Goal: Check status: Check status

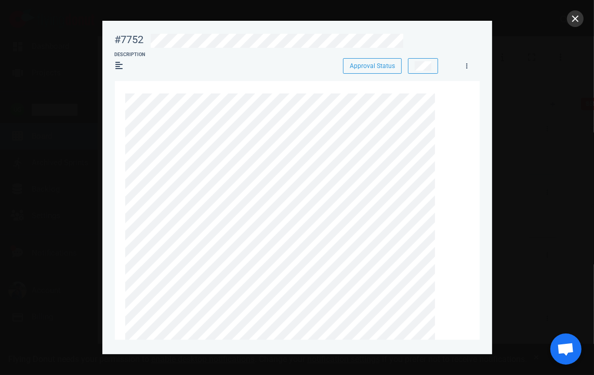
scroll to position [112, 0]
click at [574, 17] on button "close" at bounding box center [575, 18] width 17 height 17
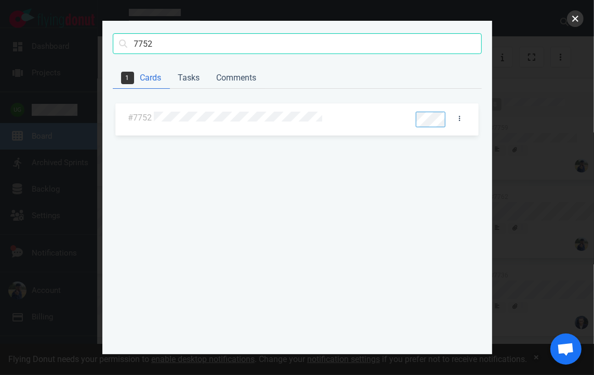
click at [573, 17] on button "close" at bounding box center [575, 18] width 17 height 17
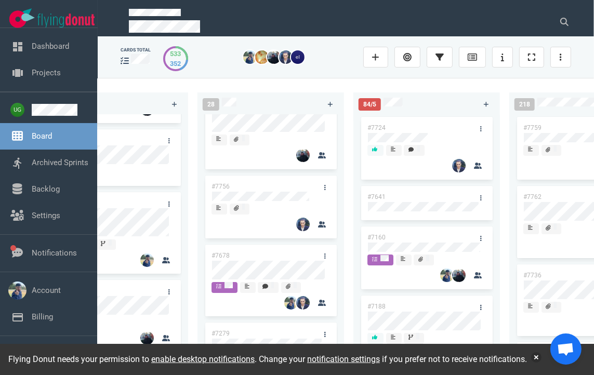
scroll to position [0, 0]
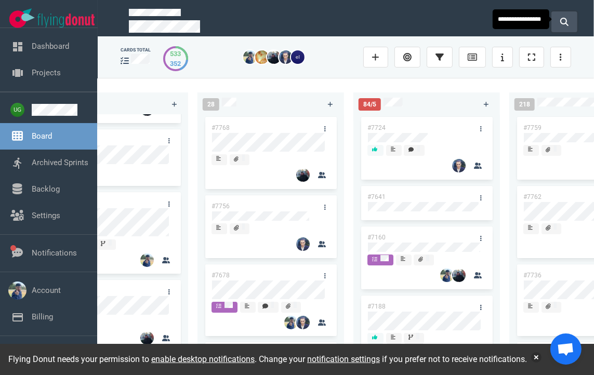
click at [568, 21] on icon at bounding box center [564, 22] width 8 height 8
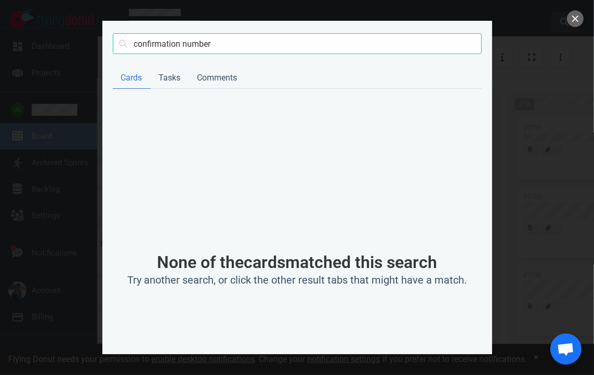
type input "confirmation number"
click button "Search" at bounding box center [0, 0] width 0 height 0
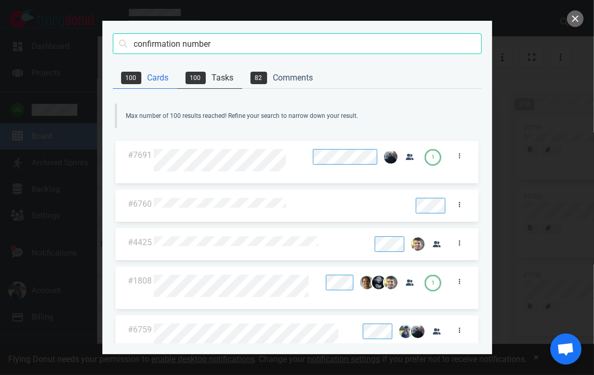
click at [216, 72] on link "100 Tasks" at bounding box center [209, 78] width 65 height 21
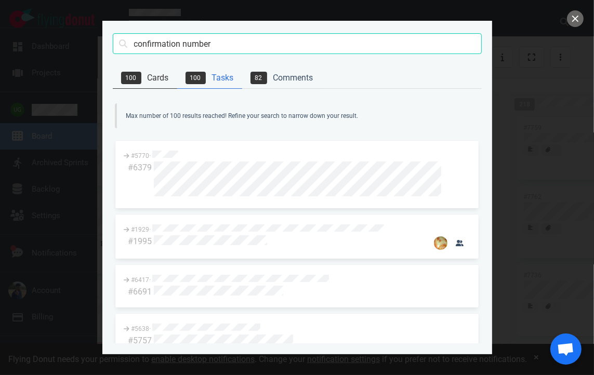
click at [152, 79] on link "100 Cards" at bounding box center [145, 78] width 64 height 21
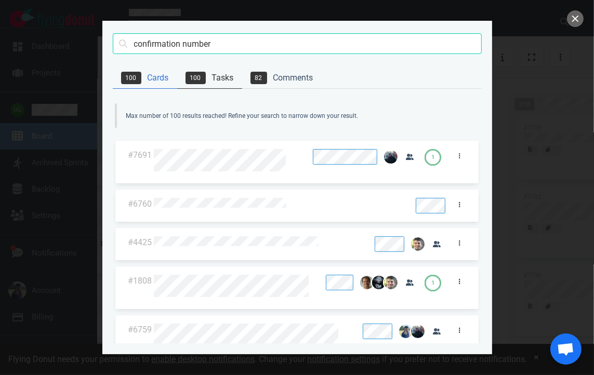
click at [188, 75] on span "100" at bounding box center [196, 78] width 20 height 12
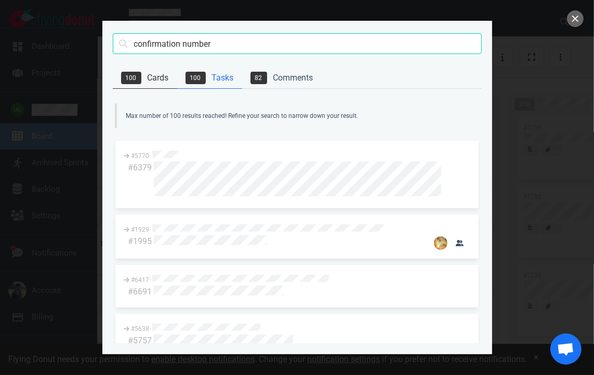
click at [142, 80] on link "100 Cards" at bounding box center [145, 78] width 64 height 21
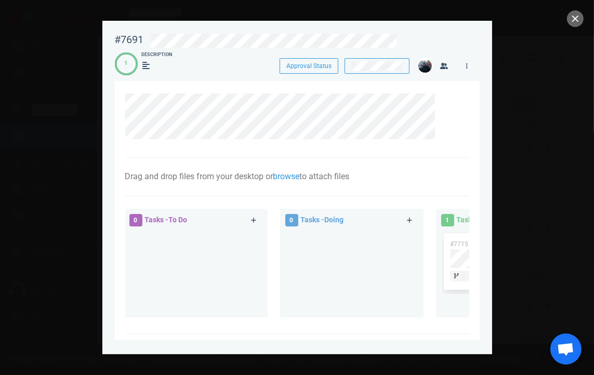
drag, startPoint x: 116, startPoint y: 32, endPoint x: 395, endPoint y: 264, distance: 362.5
click at [127, 48] on div "#7691 Approval Status 1 Description Approval Status" at bounding box center [297, 50] width 365 height 46
click at [521, 258] on div at bounding box center [297, 187] width 594 height 375
click at [578, 20] on button "close" at bounding box center [575, 18] width 17 height 17
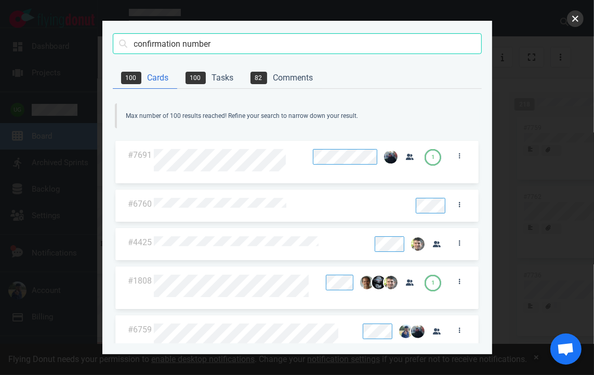
click at [569, 17] on button "close" at bounding box center [575, 18] width 17 height 17
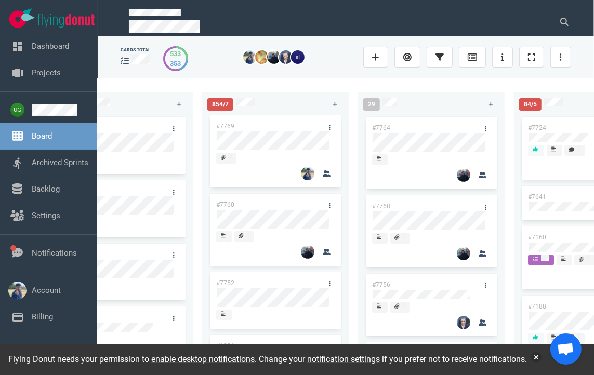
scroll to position [1, 0]
click at [273, 201] on div "#7760" at bounding box center [265, 205] width 111 height 22
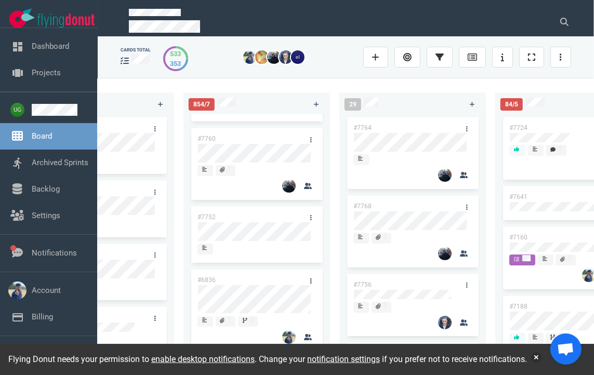
scroll to position [0, 0]
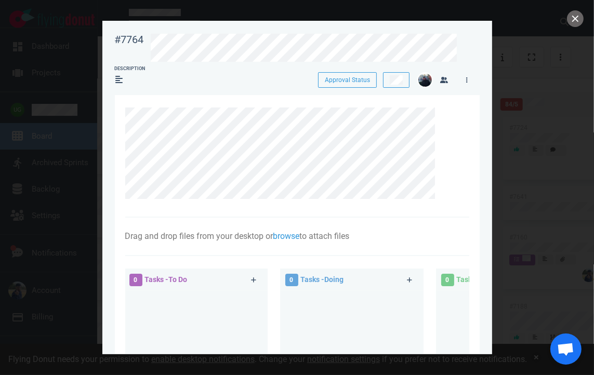
click at [511, 153] on div at bounding box center [297, 187] width 594 height 375
click at [576, 23] on button "close" at bounding box center [575, 18] width 17 height 17
